Goal: Complete application form

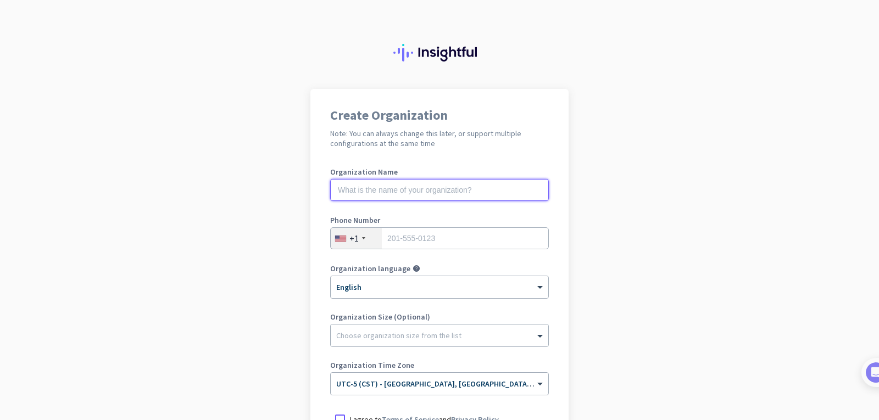
click at [480, 200] on input "text" at bounding box center [439, 190] width 219 height 22
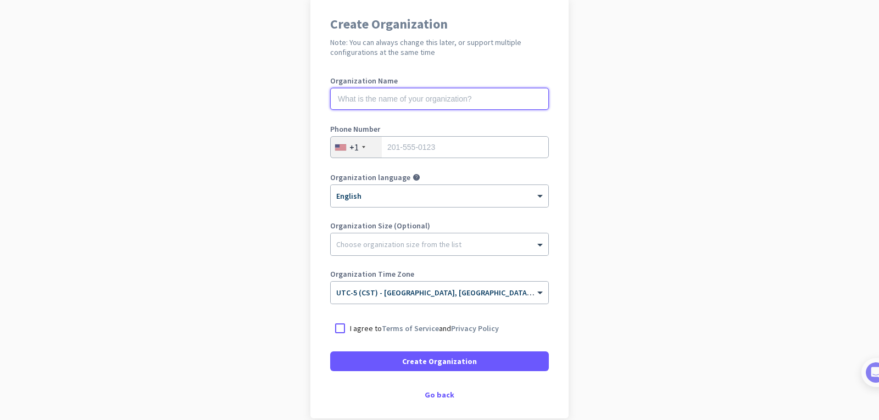
scroll to position [144, 0]
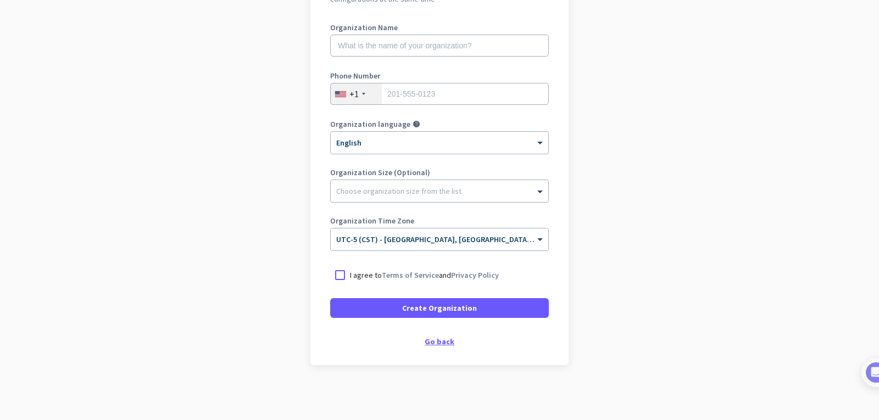
click at [440, 341] on div "Go back" at bounding box center [439, 342] width 219 height 8
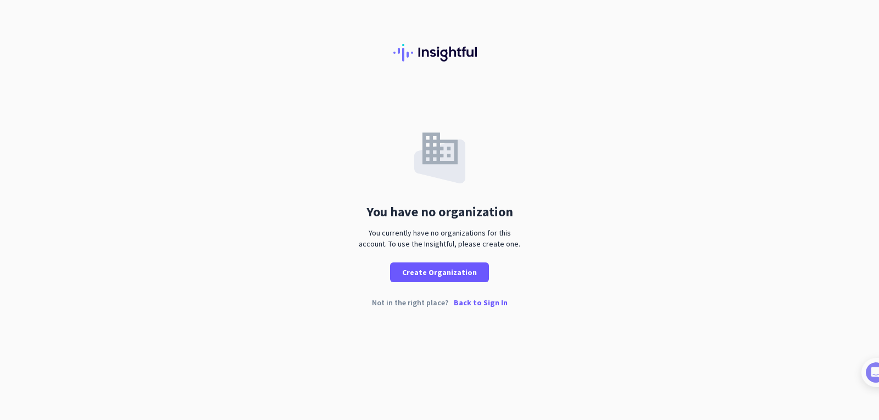
click at [478, 301] on p "Back to Sign In" at bounding box center [481, 303] width 54 height 8
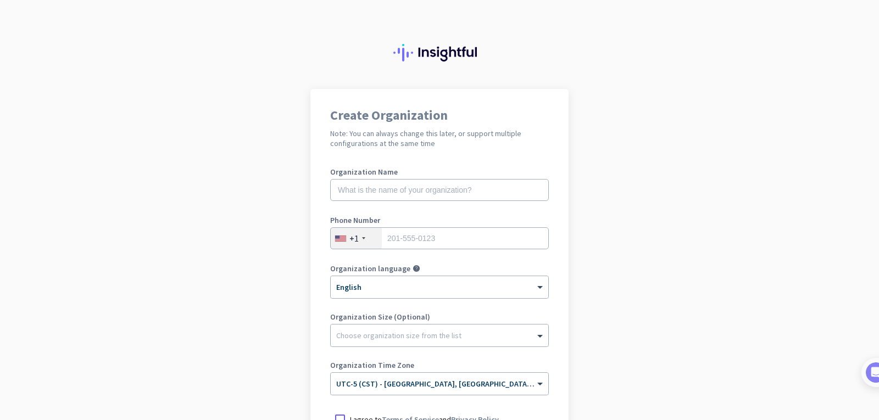
click at [401, 201] on div "Organization Name" at bounding box center [439, 190] width 219 height 44
click at [408, 185] on input "text" at bounding box center [439, 190] width 219 height 22
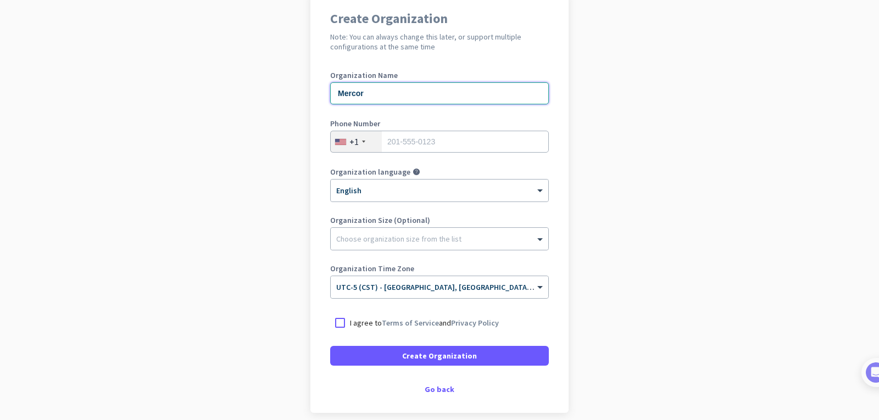
scroll to position [97, 0]
type input "Mercor"
click at [341, 322] on div at bounding box center [340, 323] width 20 height 20
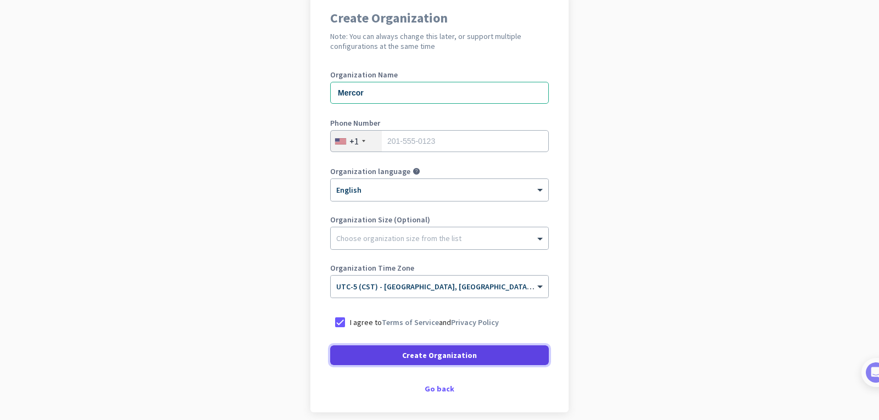
click at [374, 357] on span at bounding box center [439, 355] width 219 height 26
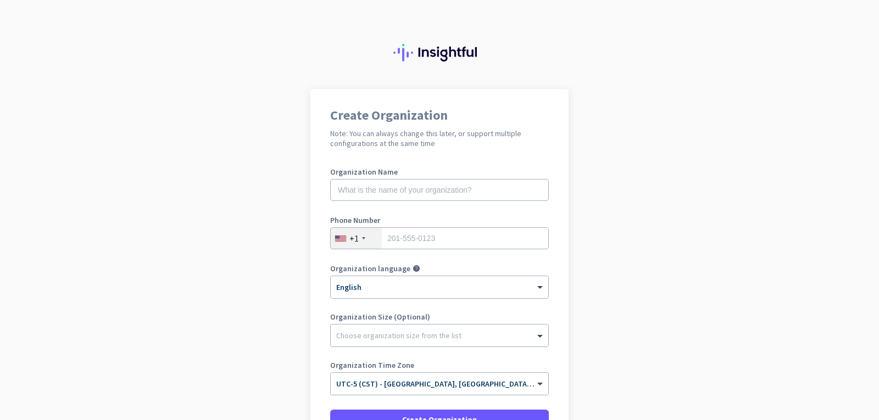
click at [447, 49] on img at bounding box center [439, 53] width 92 height 18
